Goal: Task Accomplishment & Management: Use online tool/utility

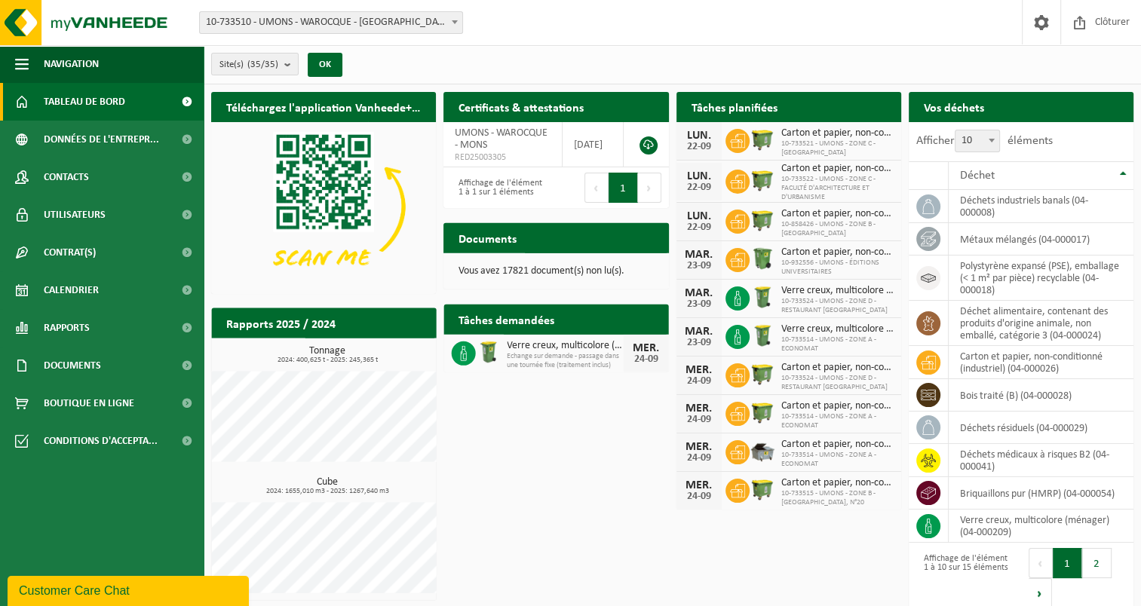
click at [443, 22] on span "10-733510 - UMONS - WAROCQUE - [GEOGRAPHIC_DATA]" at bounding box center [331, 22] width 262 height 21
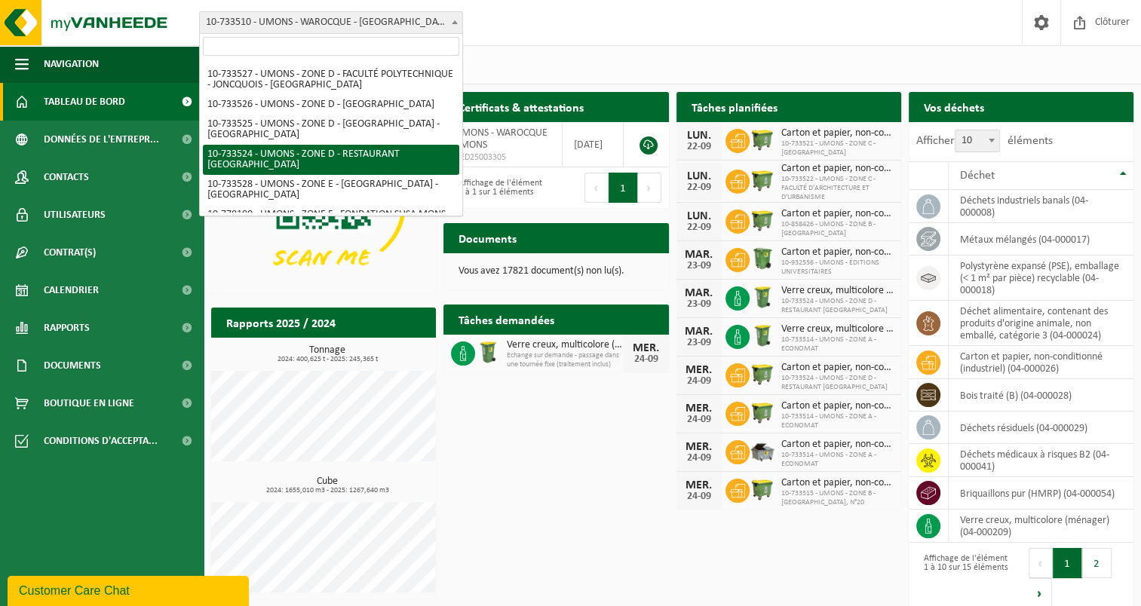
scroll to position [680, 0]
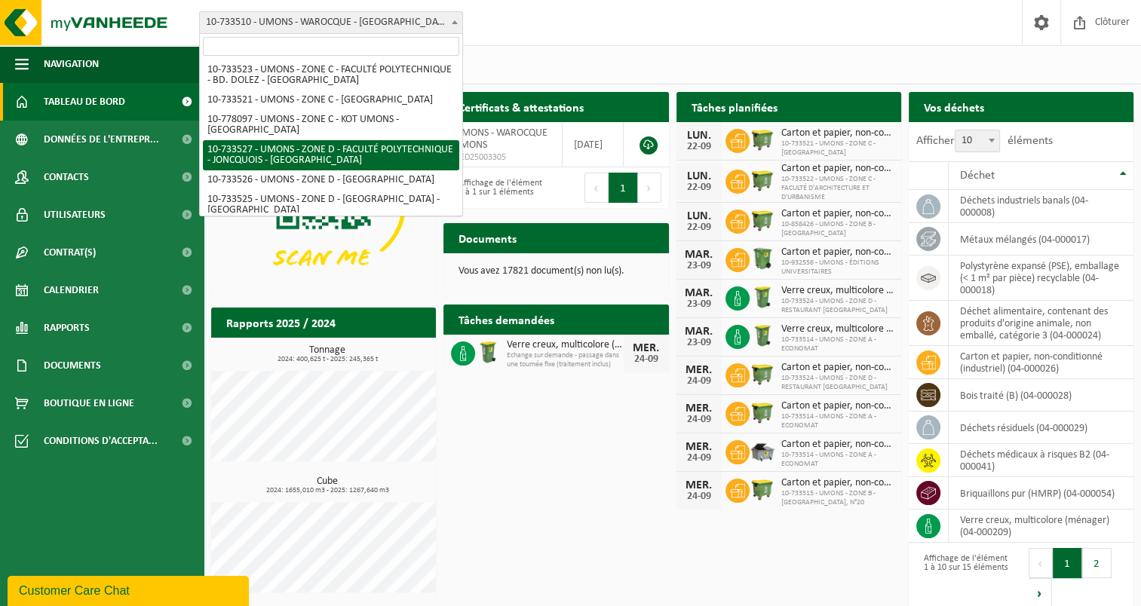
select select "25372"
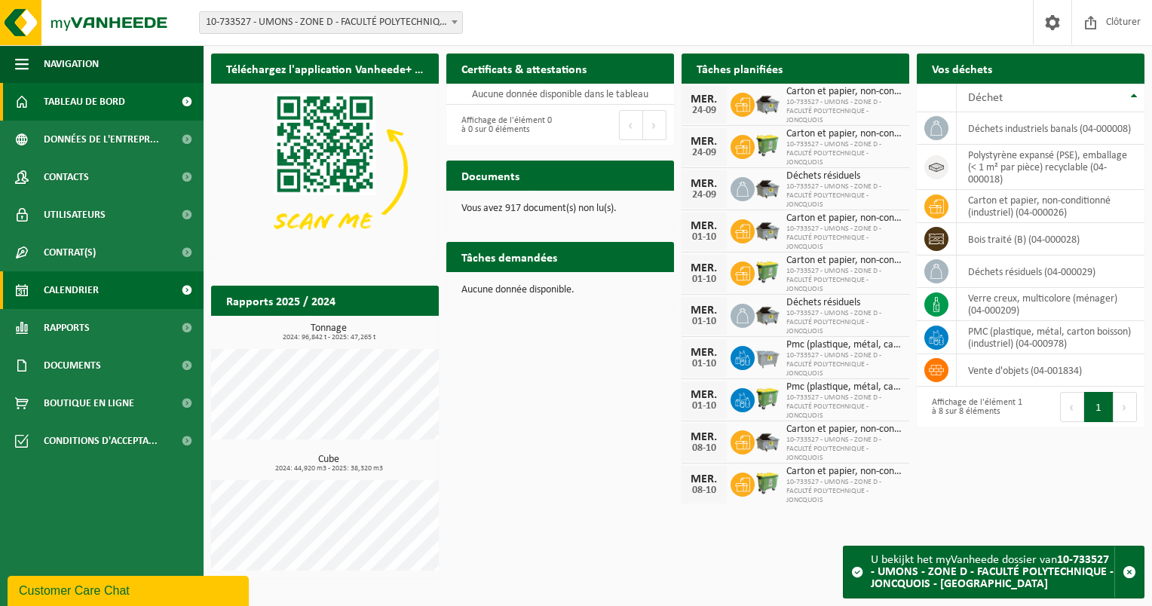
click at [69, 291] on span "Calendrier" at bounding box center [71, 291] width 55 height 38
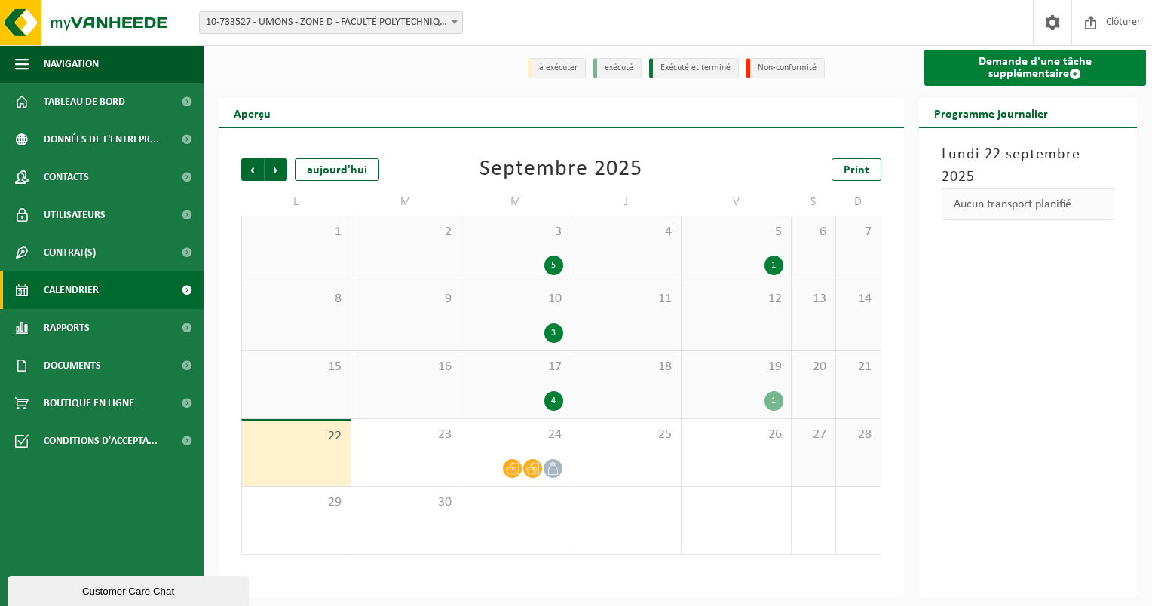
click at [987, 63] on link "Demande d'une tâche supplémentaire" at bounding box center [1036, 68] width 223 height 36
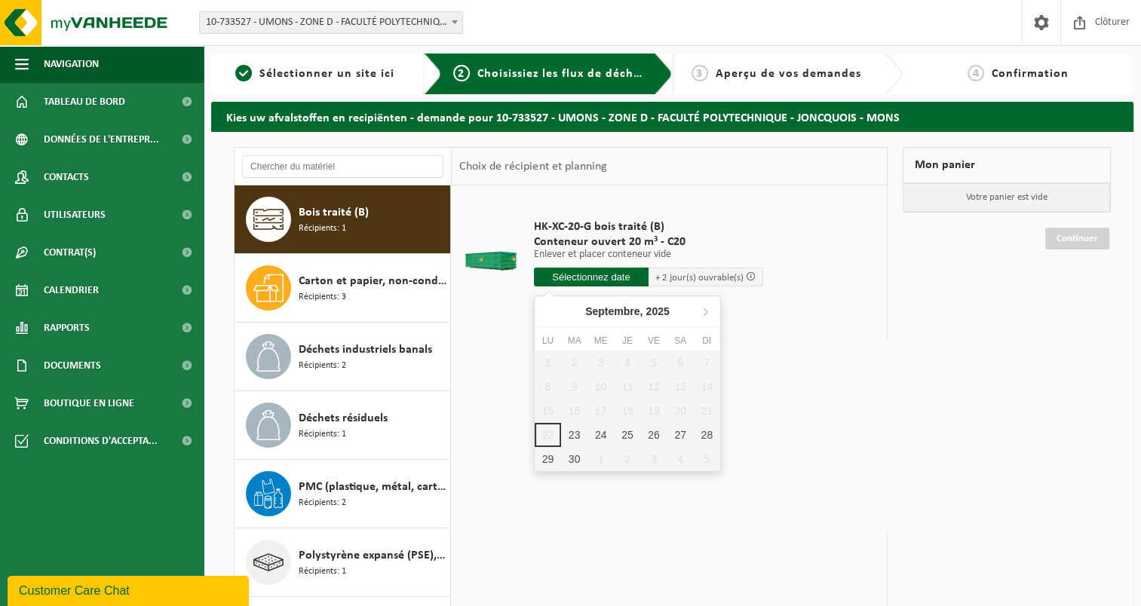
click at [597, 275] on input "text" at bounding box center [591, 277] width 115 height 19
click at [578, 428] on div "23" at bounding box center [574, 435] width 26 height 24
type input "à partir de 2025-09-23"
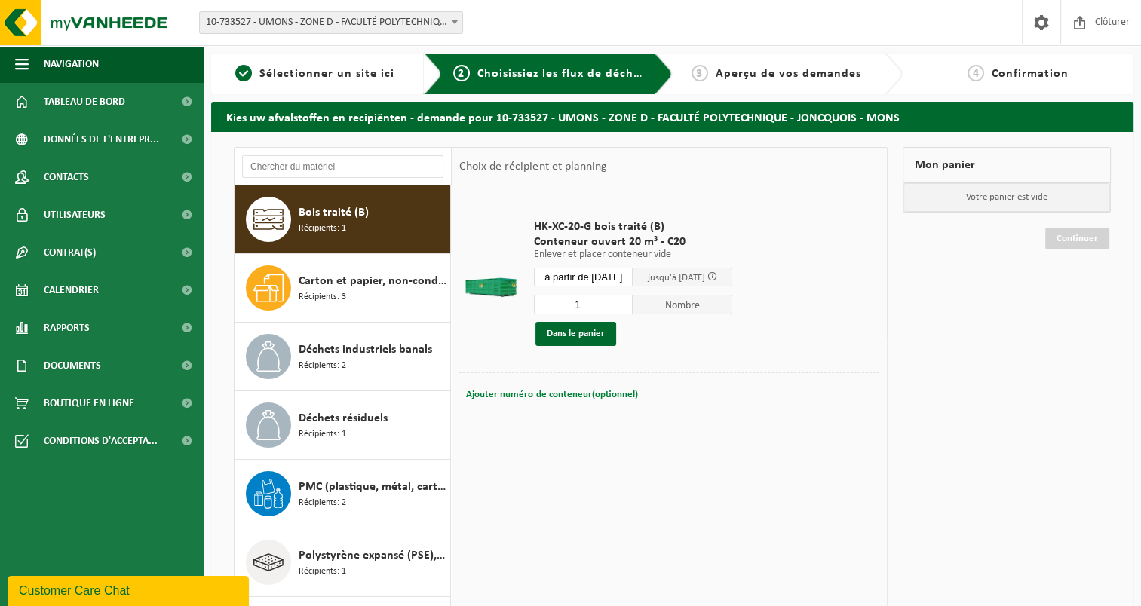
click at [528, 392] on span "Ajouter numéro de conteneur(optionnel)" at bounding box center [551, 395] width 171 height 10
type input "C20-997"
click at [555, 335] on button "Dans le panier" at bounding box center [576, 334] width 81 height 24
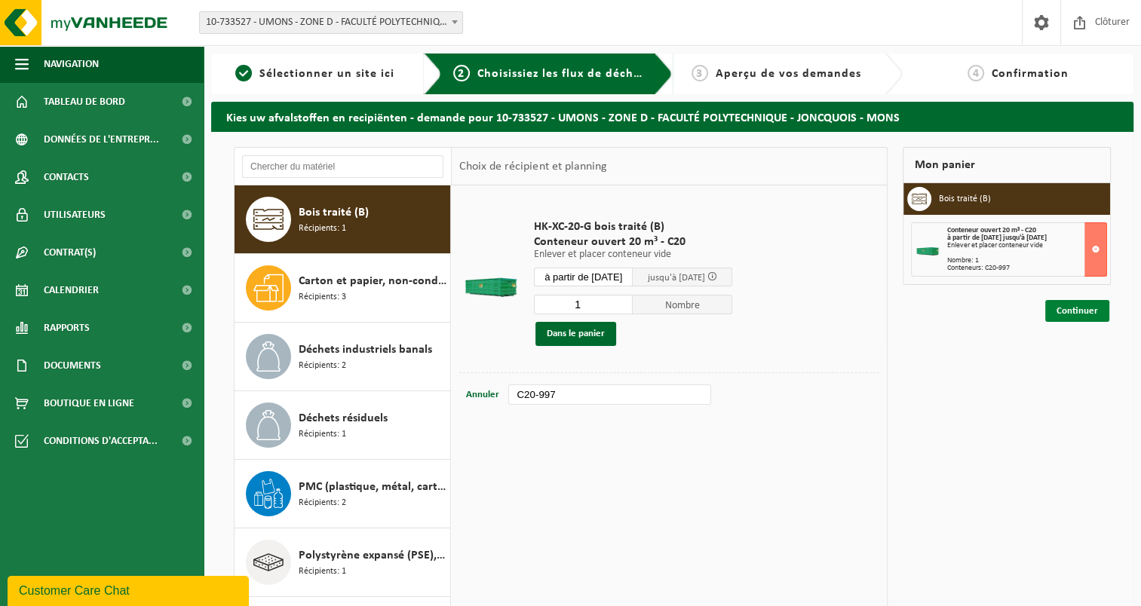
click at [1063, 308] on link "Continuer" at bounding box center [1077, 311] width 64 height 22
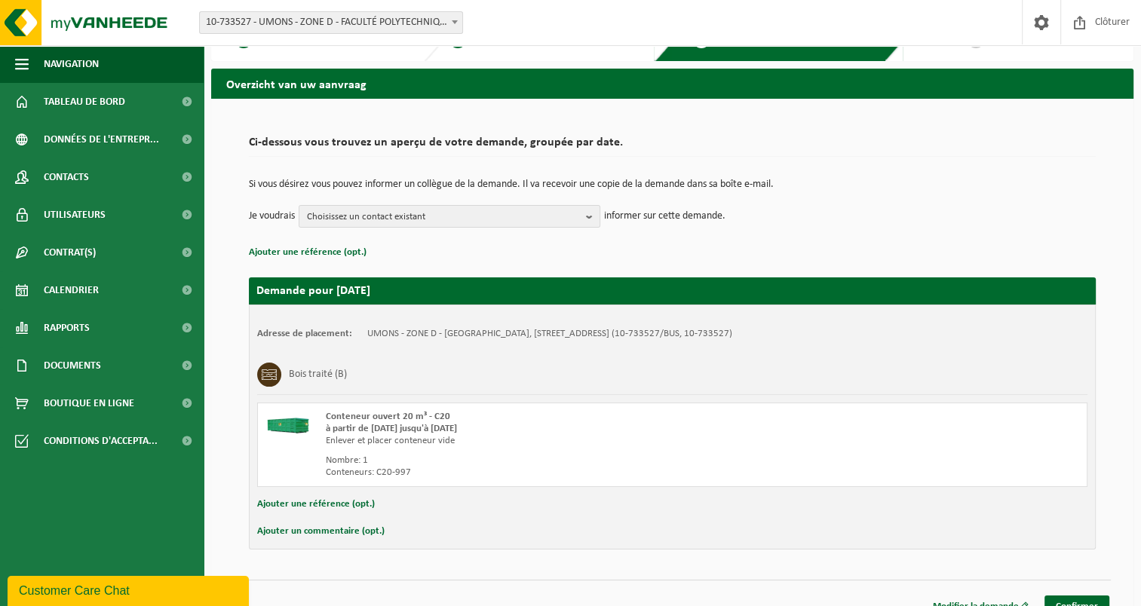
scroll to position [51, 0]
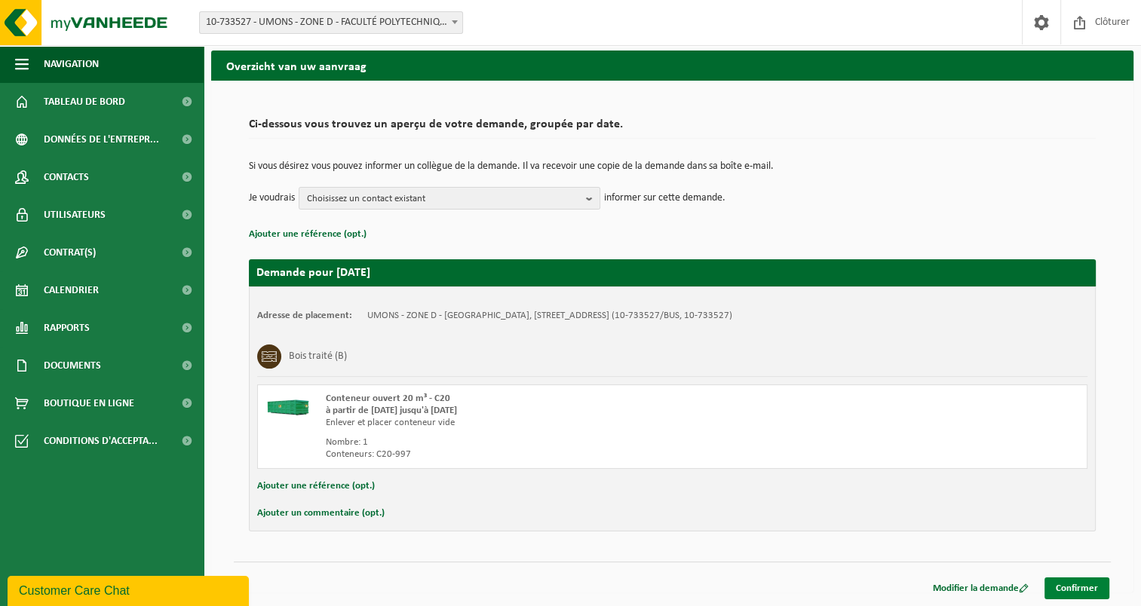
click at [1082, 589] on link "Confirmer" at bounding box center [1077, 589] width 65 height 22
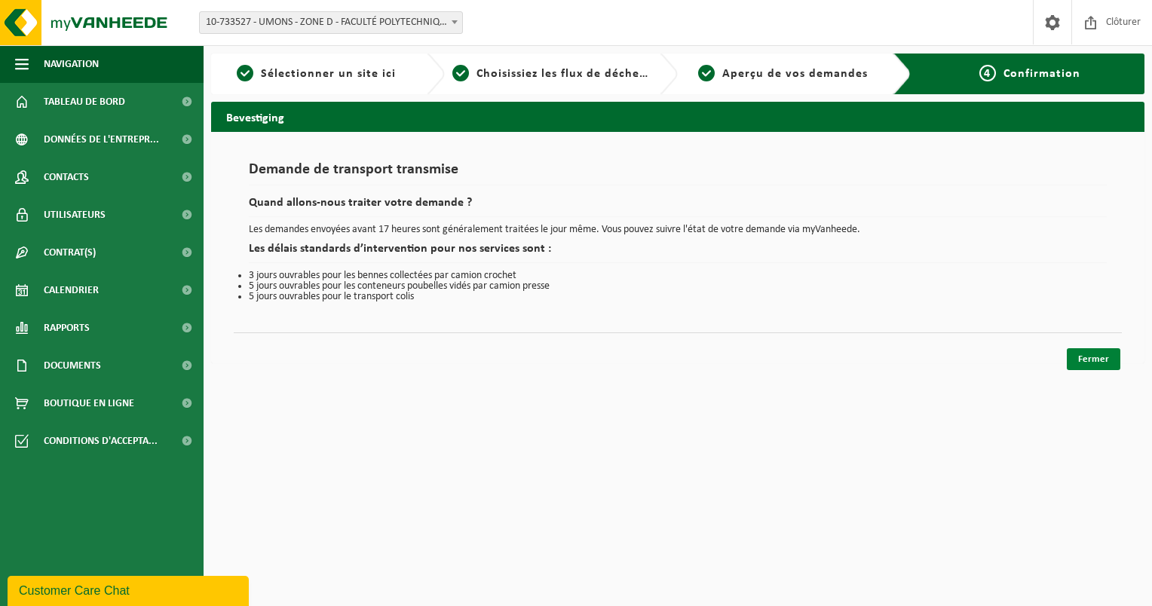
click at [1103, 358] on link "Fermer" at bounding box center [1094, 359] width 54 height 22
